Goal: Task Accomplishment & Management: Manage account settings

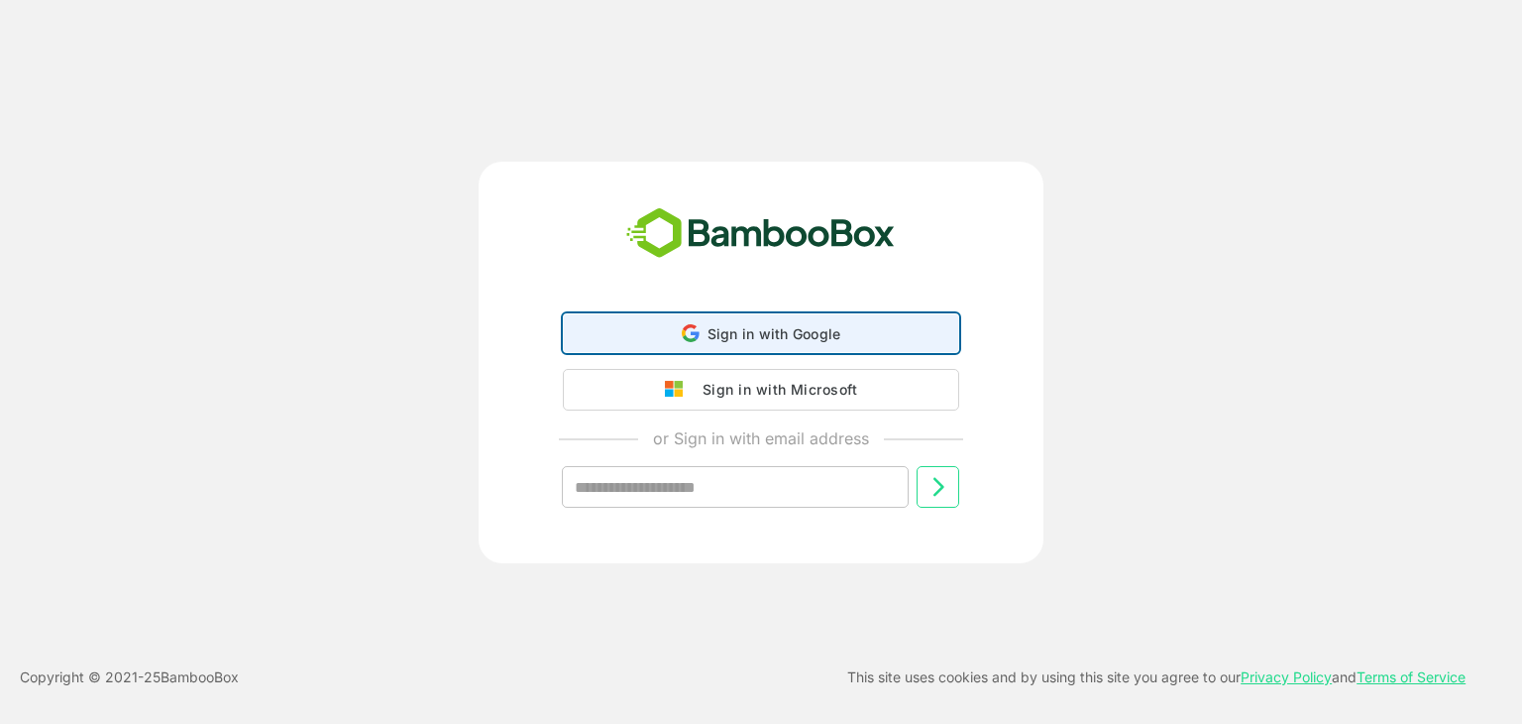
click at [658, 337] on div "Sign in with Google Sign in with Google. Opens in new tab" at bounding box center [761, 333] width 371 height 38
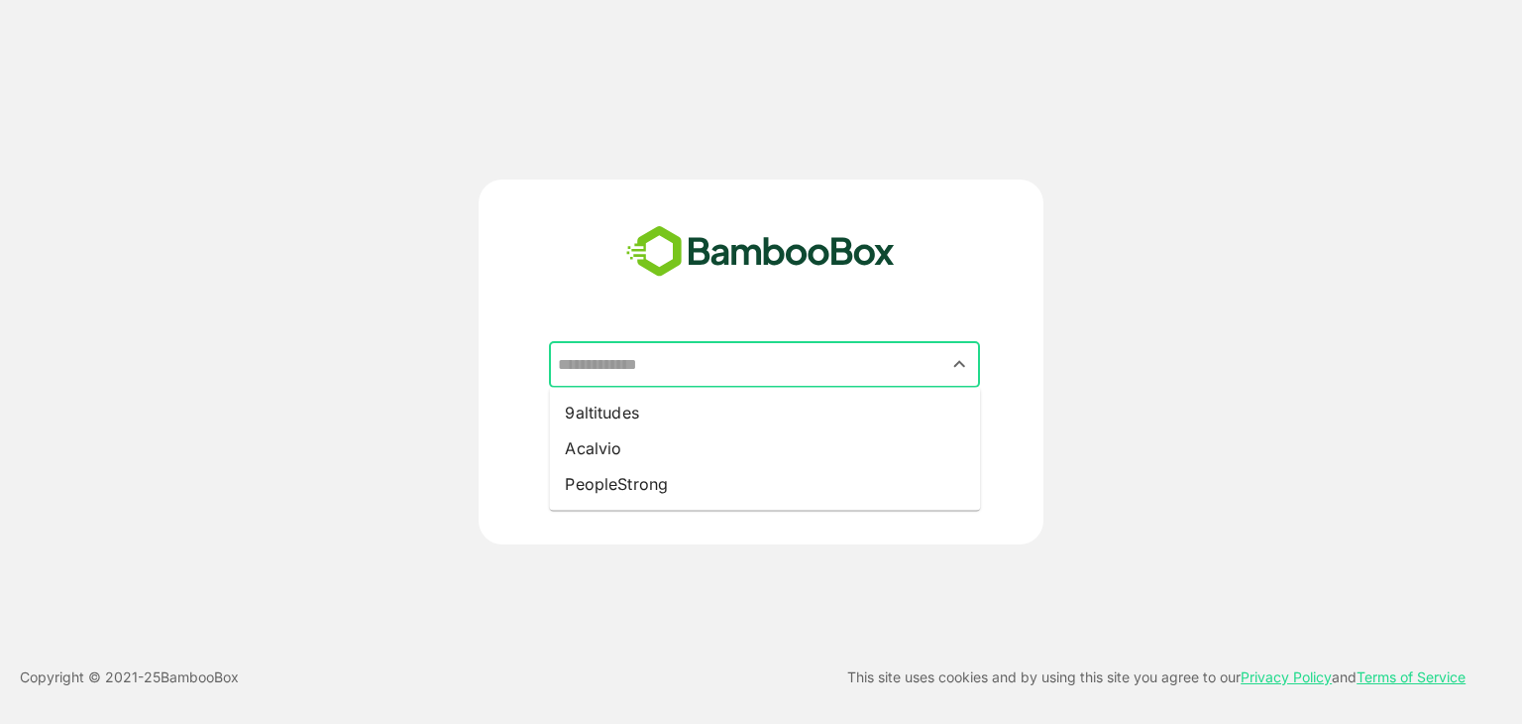
click at [694, 381] on input "text" at bounding box center [764, 365] width 423 height 38
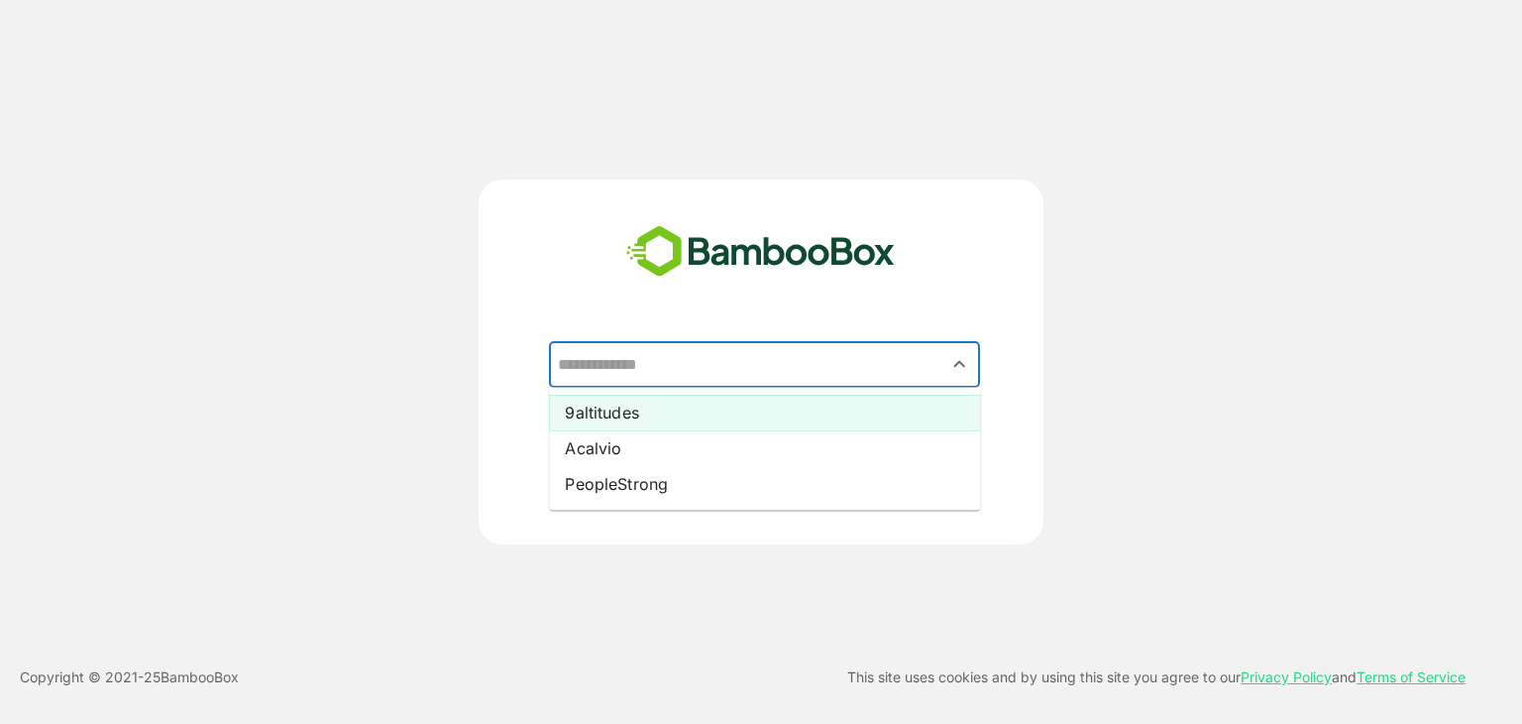
click at [630, 419] on li "9altitudes" at bounding box center [764, 412] width 431 height 36
type input "**********"
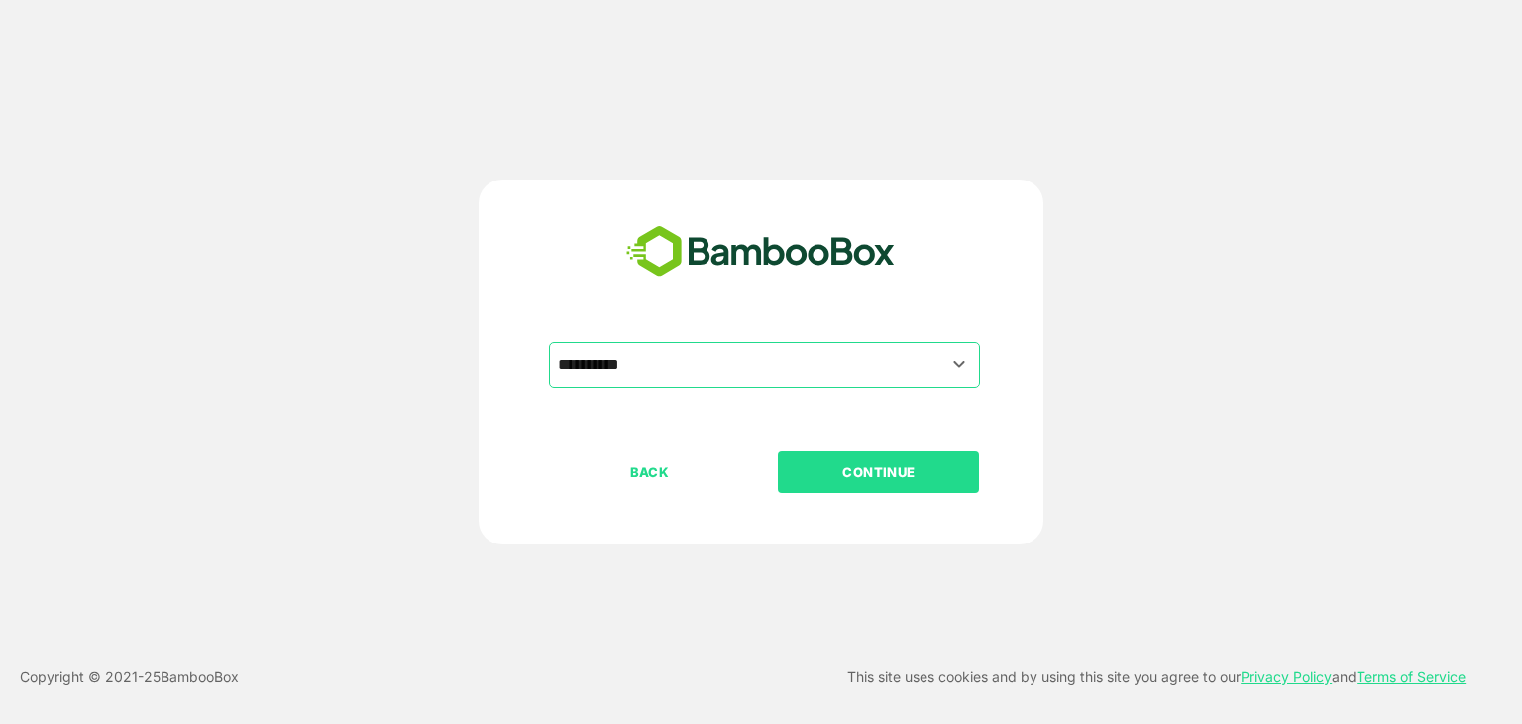
click at [854, 476] on p "CONTINUE" at bounding box center [879, 472] width 198 height 22
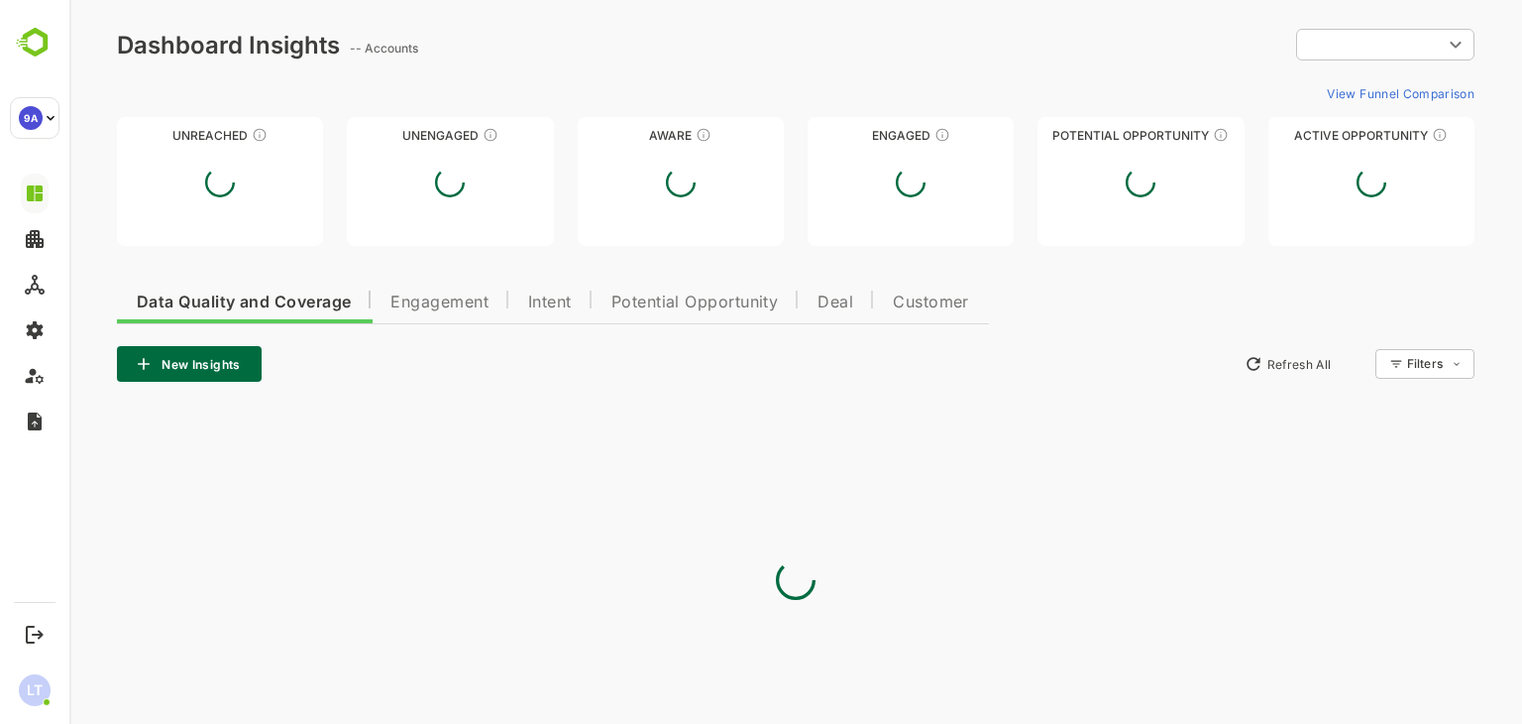
type input "**********"
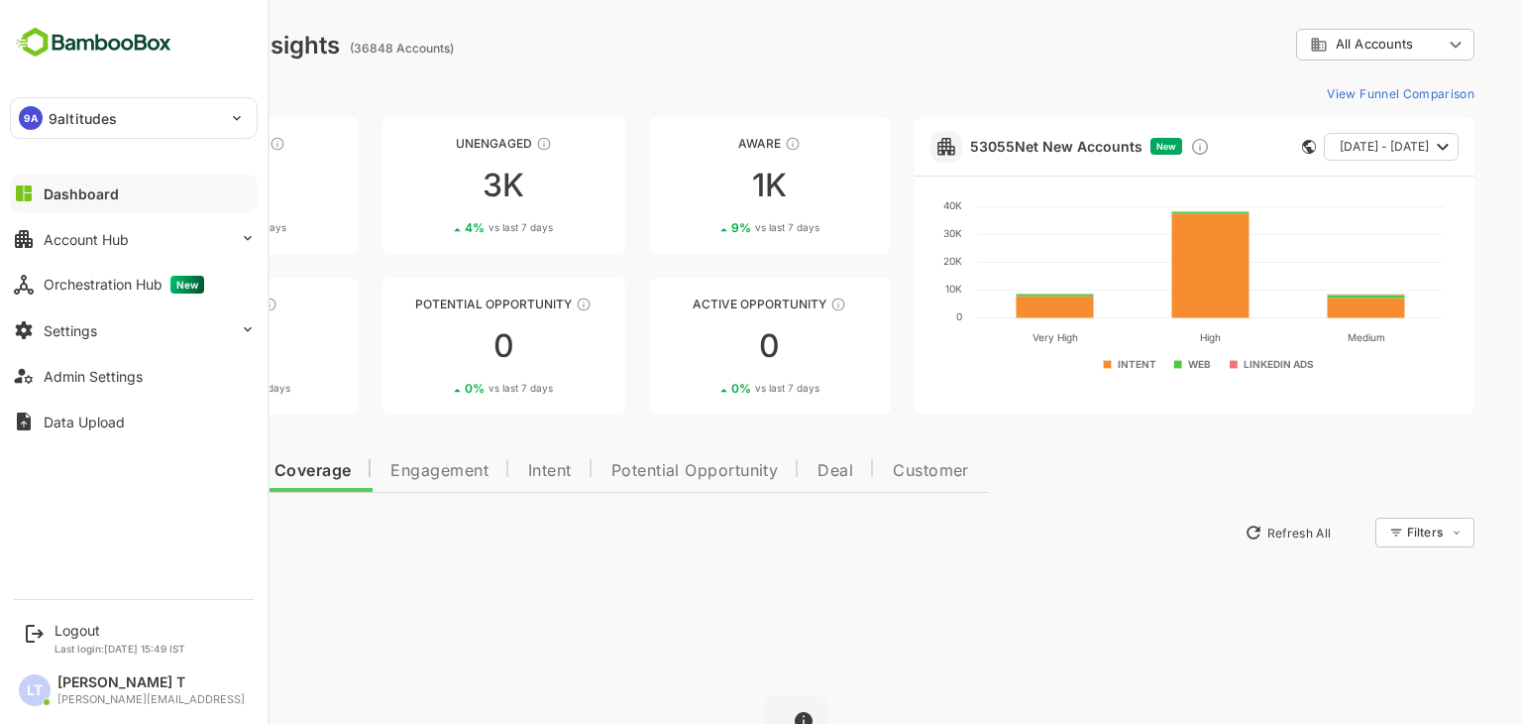
click at [151, 113] on div "9A 9altitudes" at bounding box center [122, 118] width 222 height 40
click at [136, 128] on div at bounding box center [761, 362] width 1522 height 724
click at [33, 108] on div "9A" at bounding box center [31, 118] width 24 height 24
click at [468, 68] on div at bounding box center [761, 362] width 1522 height 724
click at [106, 110] on p "9altitudes" at bounding box center [83, 118] width 68 height 21
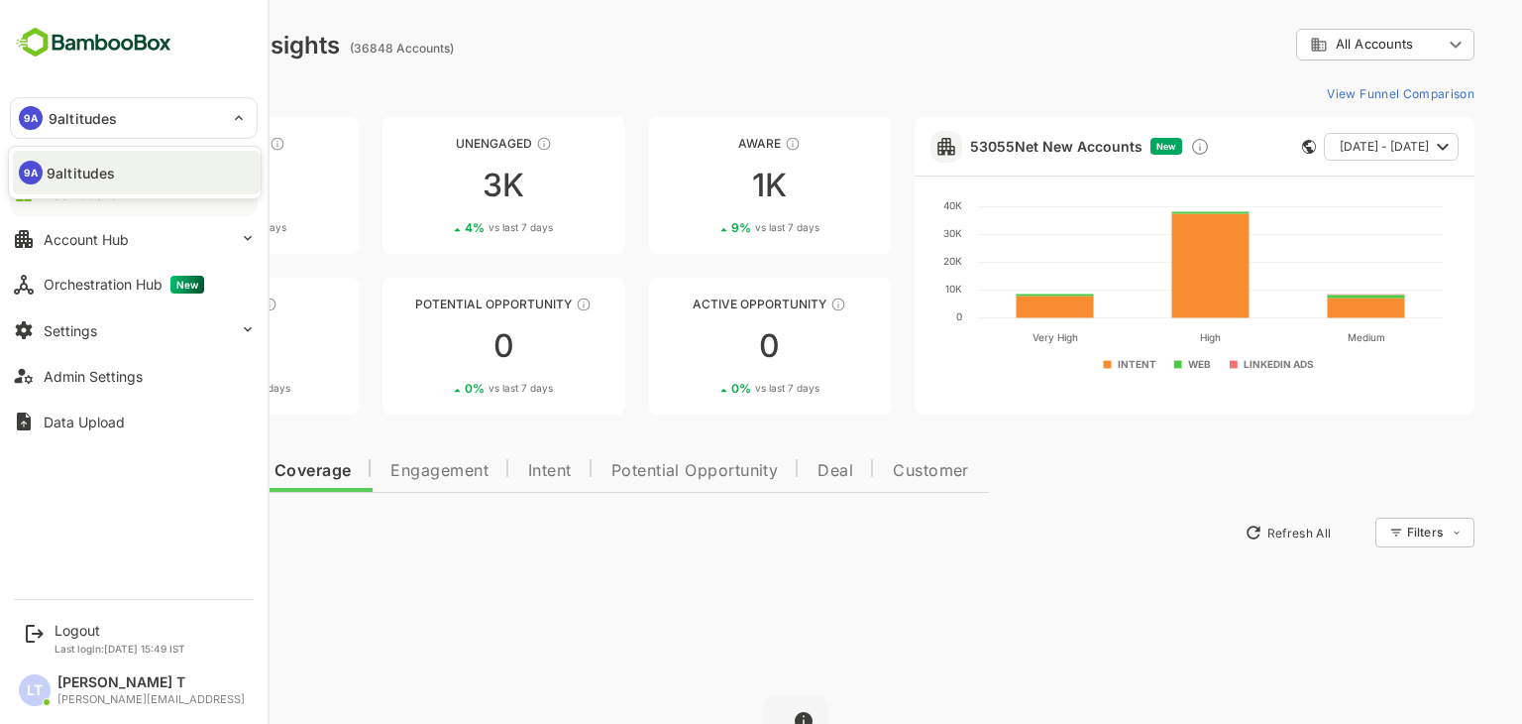
click at [409, 77] on div at bounding box center [761, 362] width 1522 height 724
click at [79, 106] on div "9A 9altitudes" at bounding box center [122, 118] width 222 height 40
click at [452, 63] on div at bounding box center [761, 362] width 1522 height 724
click at [87, 132] on div "9A 9altitudes" at bounding box center [122, 118] width 222 height 40
click at [349, 92] on div at bounding box center [761, 362] width 1522 height 724
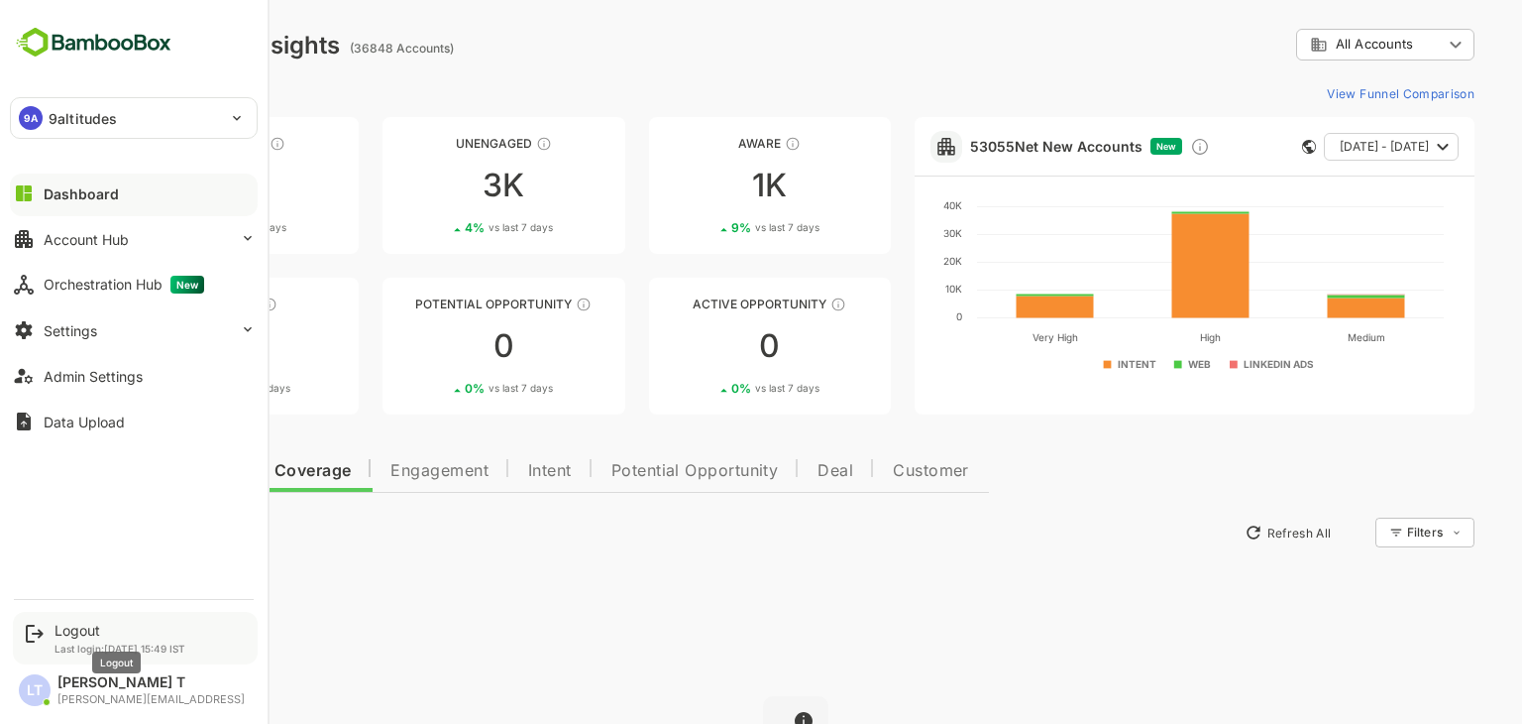
click at [94, 627] on div "Logout" at bounding box center [120, 629] width 131 height 17
